Goal: Transaction & Acquisition: Purchase product/service

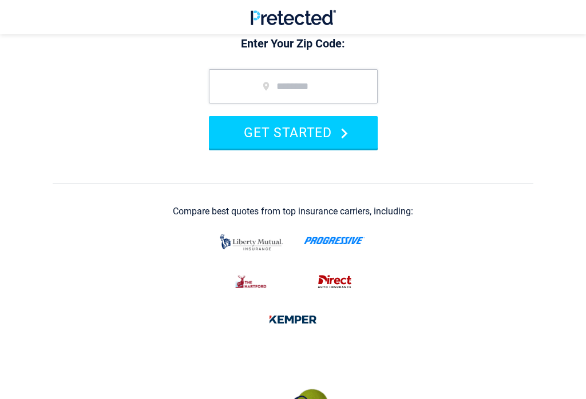
scroll to position [153, 0]
type input "*****"
click at [293, 132] on button "GET STARTED" at bounding box center [293, 132] width 169 height 33
click at [355, 140] on button "GET STARTED" at bounding box center [293, 132] width 169 height 33
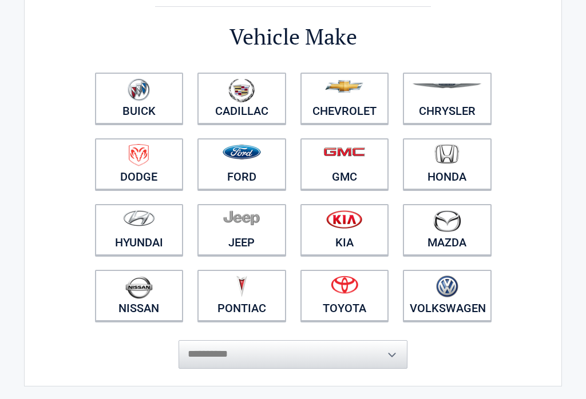
click at [351, 288] on img at bounding box center [344, 285] width 27 height 18
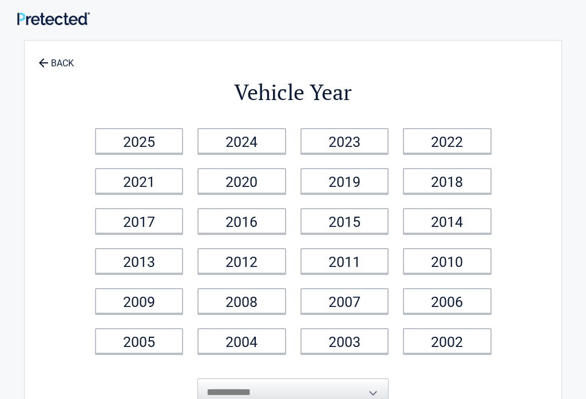
click at [162, 144] on link "2025" at bounding box center [139, 141] width 89 height 26
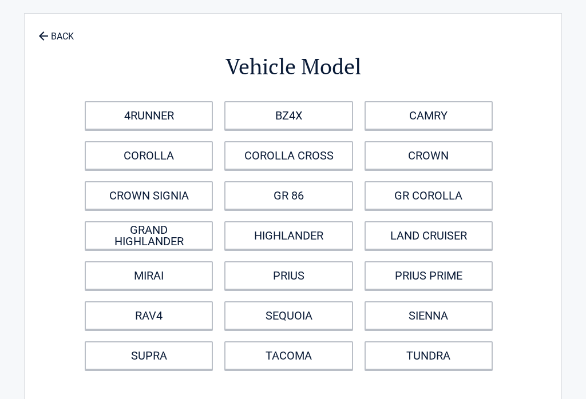
scroll to position [26, 0]
click at [181, 161] on link "COROLLA" at bounding box center [149, 156] width 128 height 29
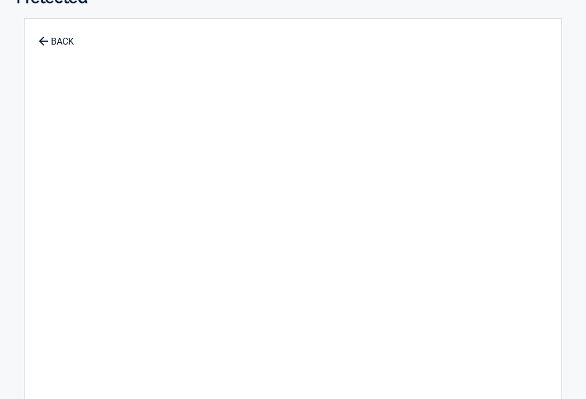
scroll to position [0, 0]
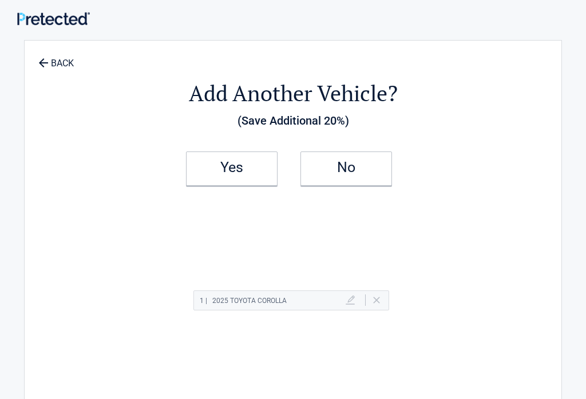
click at [350, 172] on h2 "No" at bounding box center [346, 168] width 68 height 8
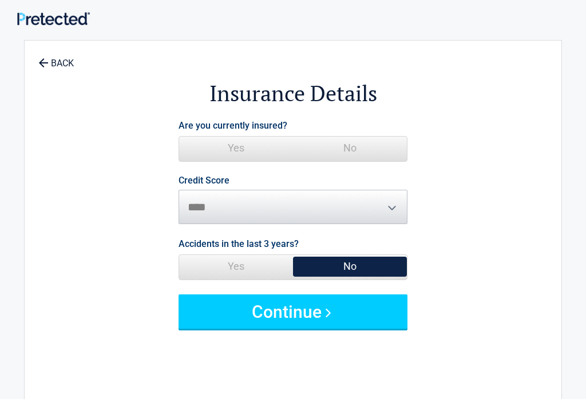
click at [251, 147] on span "Yes" at bounding box center [236, 148] width 114 height 23
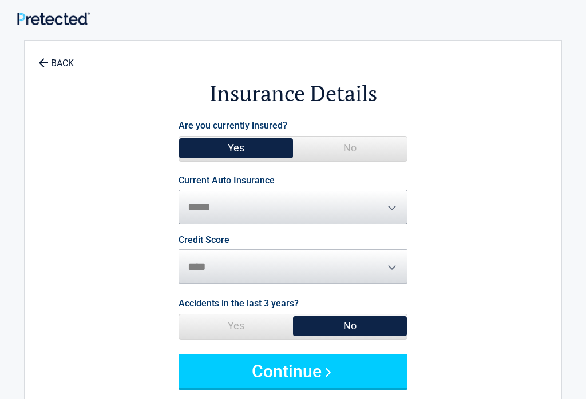
click at [398, 209] on select "**********" at bounding box center [293, 207] width 229 height 34
select select "**********"
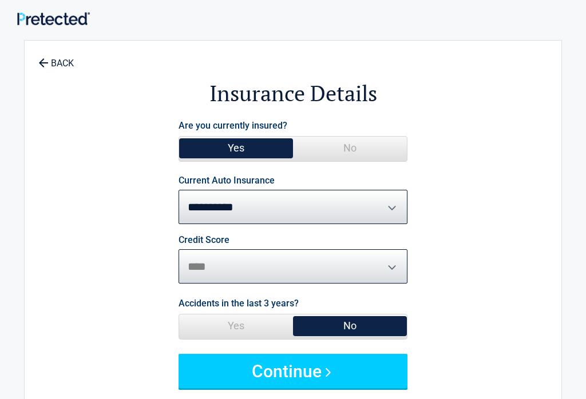
click at [401, 268] on select "********* **** ******* ****" at bounding box center [293, 267] width 229 height 34
click at [239, 325] on span "Yes" at bounding box center [236, 326] width 114 height 23
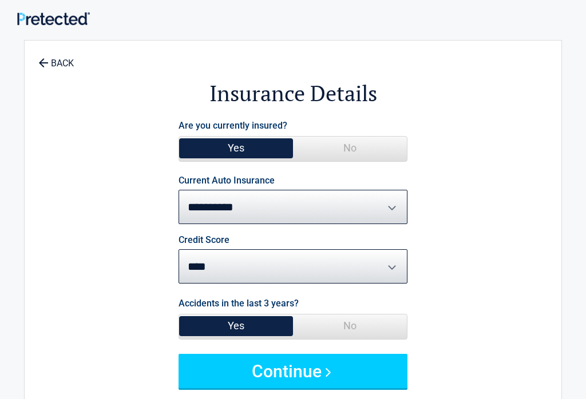
click at [338, 375] on button "Continue" at bounding box center [293, 371] width 229 height 34
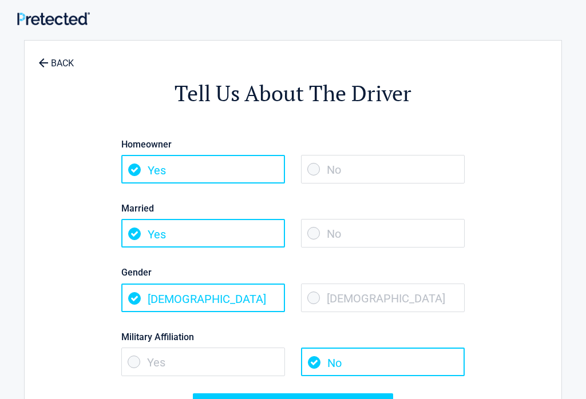
click at [386, 296] on span "[DEMOGRAPHIC_DATA]" at bounding box center [383, 298] width 164 height 29
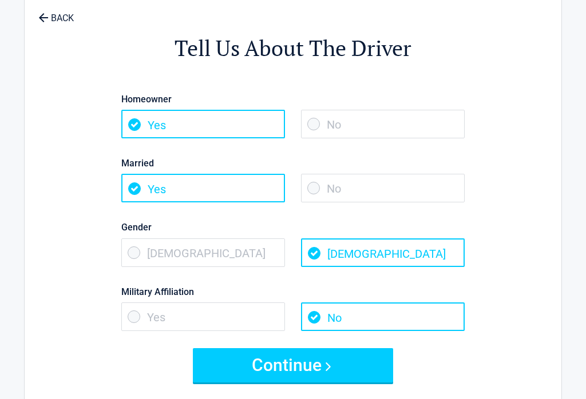
scroll to position [46, 0]
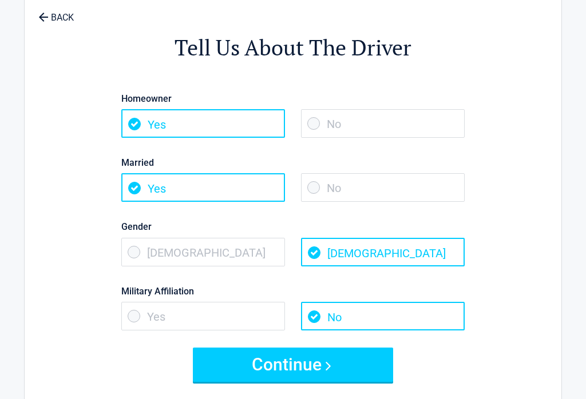
click at [307, 374] on button "Continue" at bounding box center [293, 365] width 200 height 34
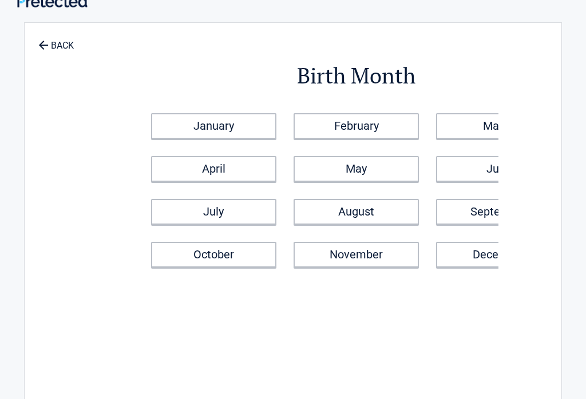
scroll to position [0, 0]
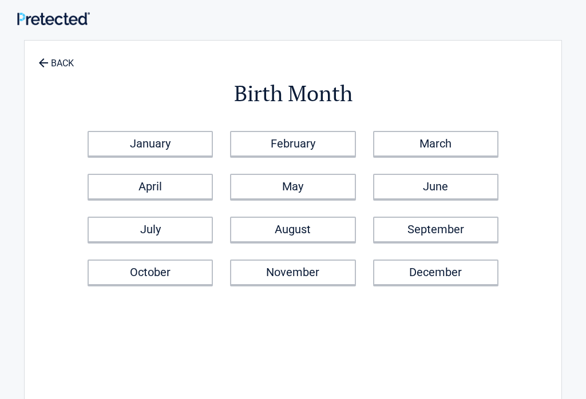
click at [171, 148] on link "January" at bounding box center [150, 144] width 125 height 26
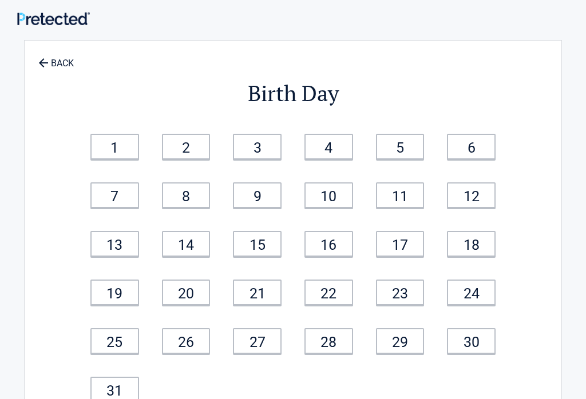
click at [198, 251] on link "14" at bounding box center [186, 244] width 49 height 26
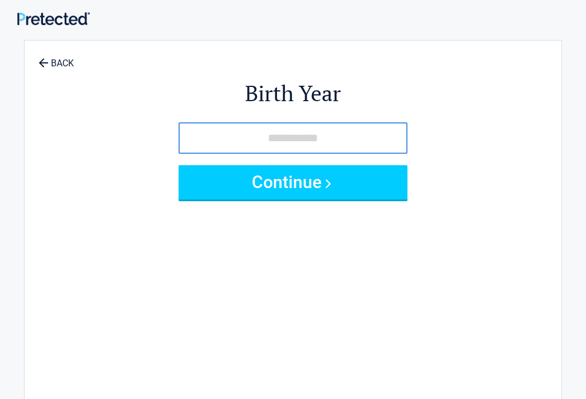
click at [271, 124] on input "tel" at bounding box center [293, 137] width 229 height 31
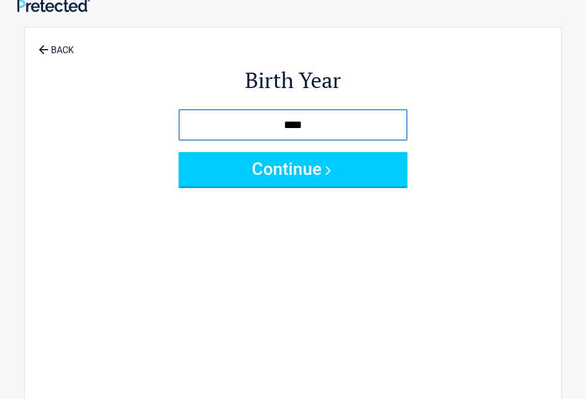
scroll to position [43, 0]
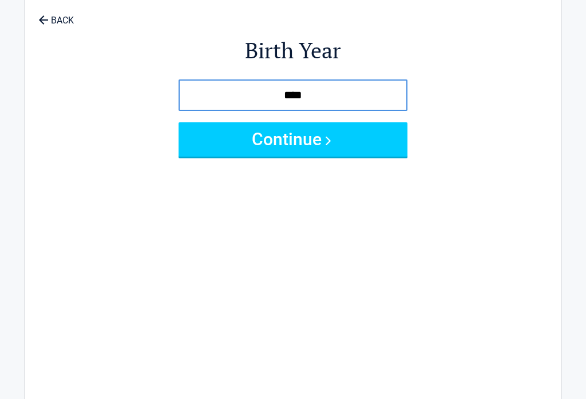
type input "****"
click at [360, 141] on button "Continue" at bounding box center [293, 139] width 229 height 34
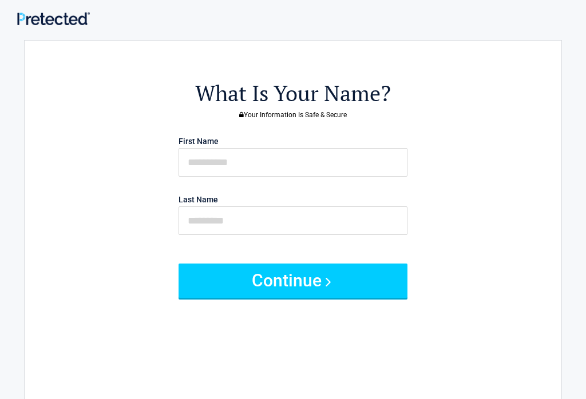
scroll to position [0, 0]
